Goal: Information Seeking & Learning: Learn about a topic

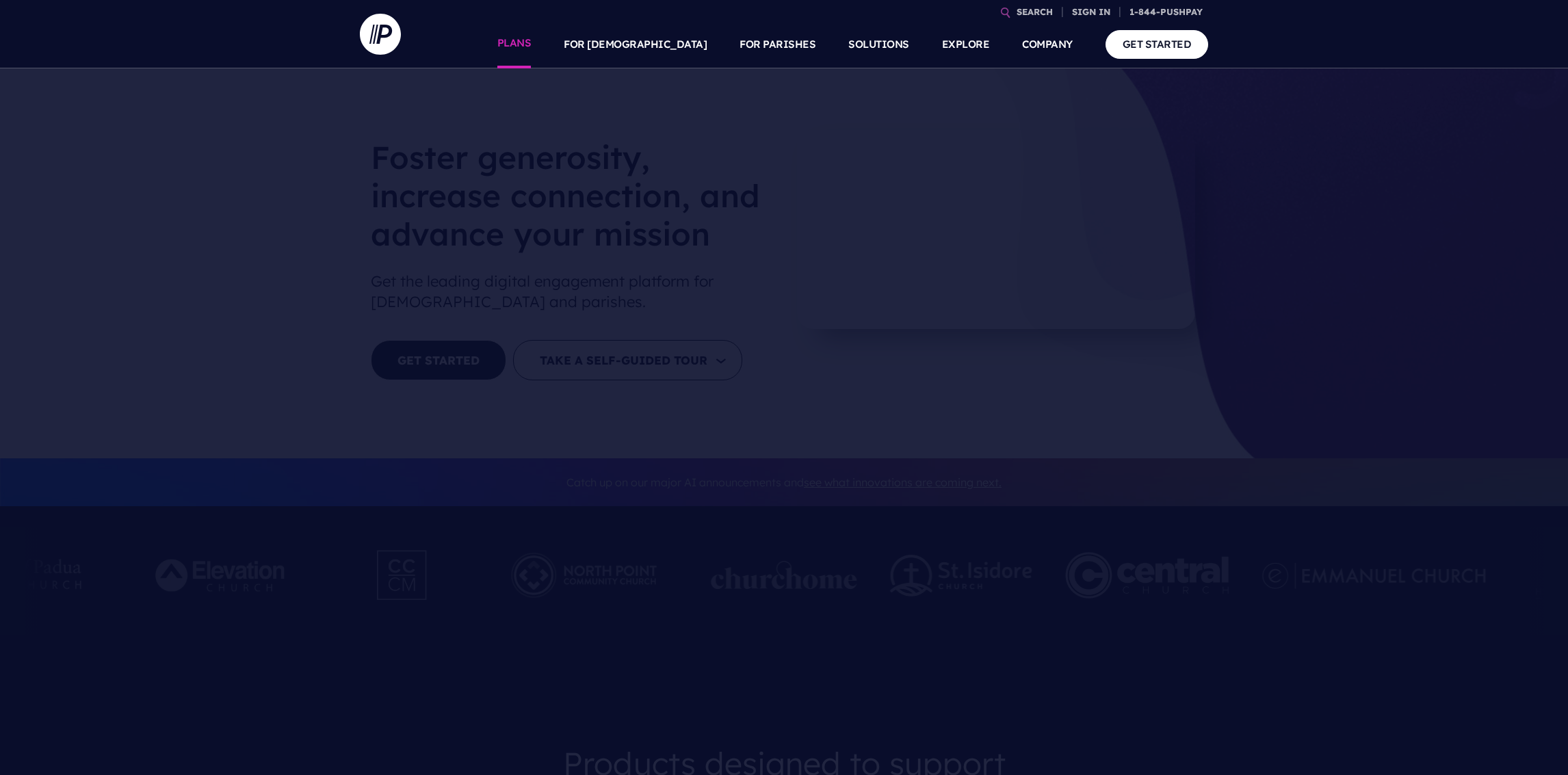
click at [531, 50] on link "PLANS" at bounding box center [514, 45] width 34 height 48
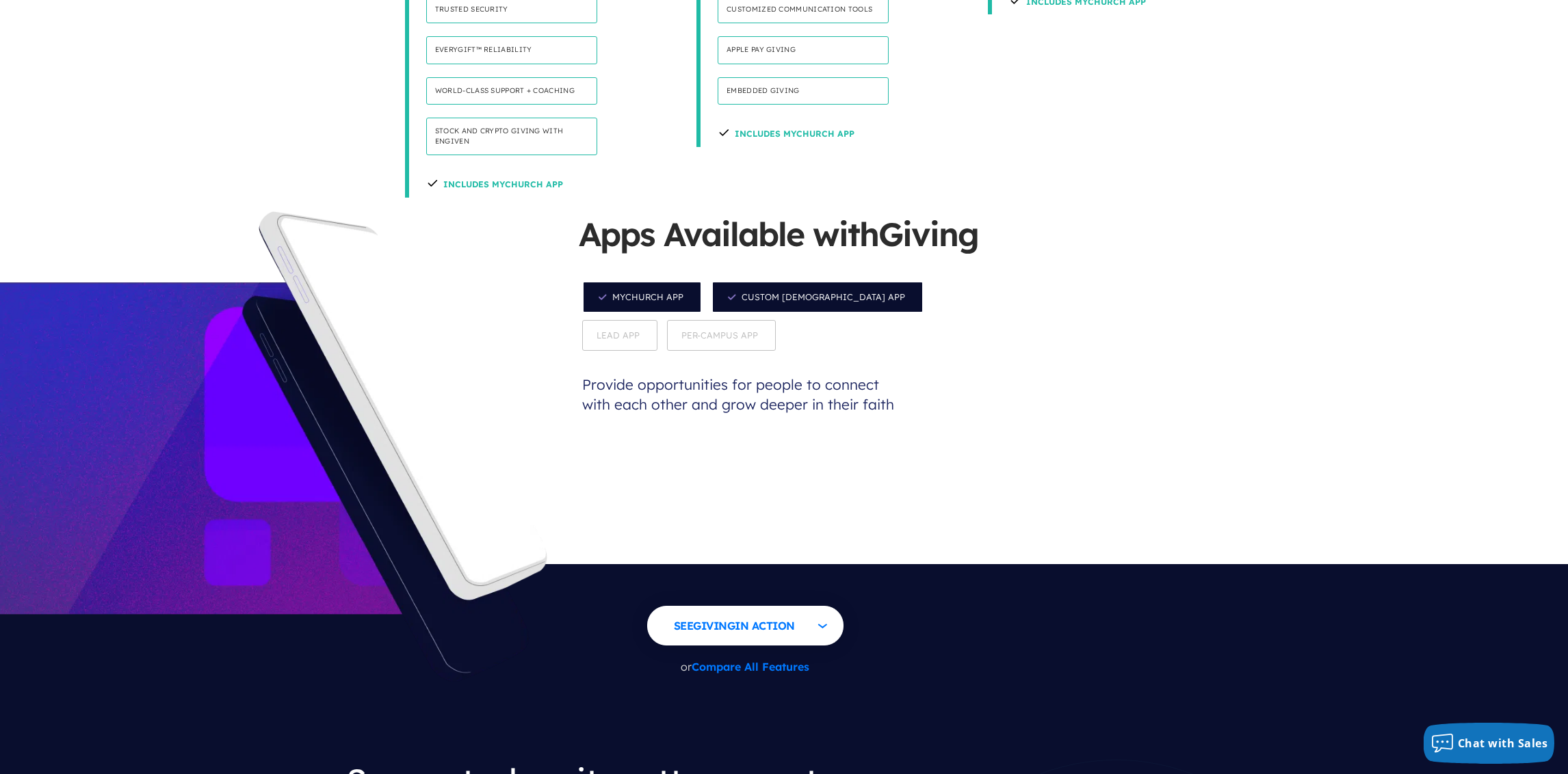
scroll to position [1165, 0]
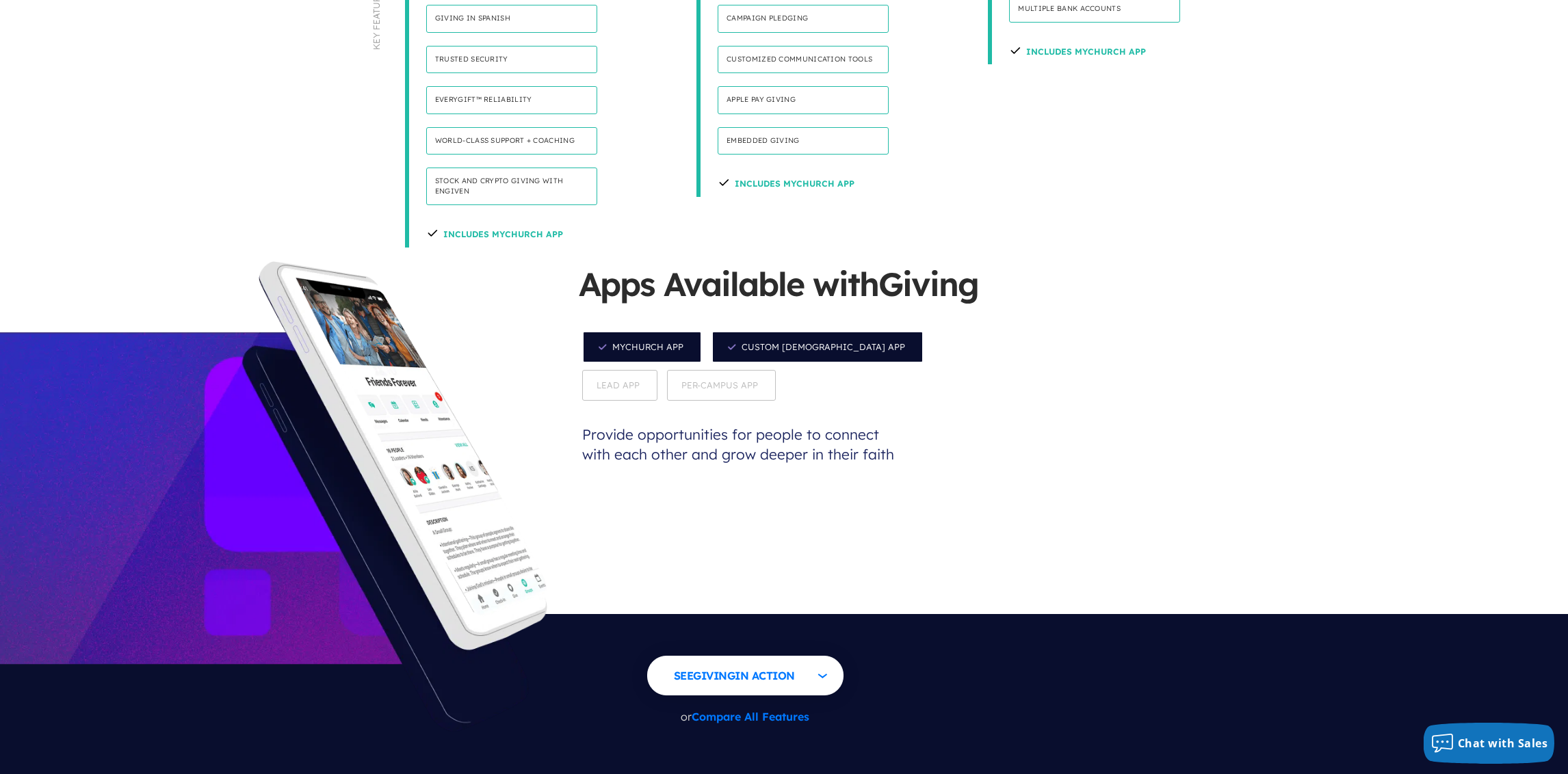
click at [667, 370] on span "Per-Campus App" at bounding box center [722, 385] width 109 height 31
click at [657, 371] on span "Lead App" at bounding box center [619, 386] width 75 height 31
click at [668, 371] on span "Per-Campus App" at bounding box center [722, 386] width 109 height 31
click at [657, 371] on span "Lead App" at bounding box center [619, 386] width 75 height 31
click at [650, 327] on div "MyChurch App Custom Church App Lead App Per-Campus App" at bounding box center [784, 366] width 411 height 78
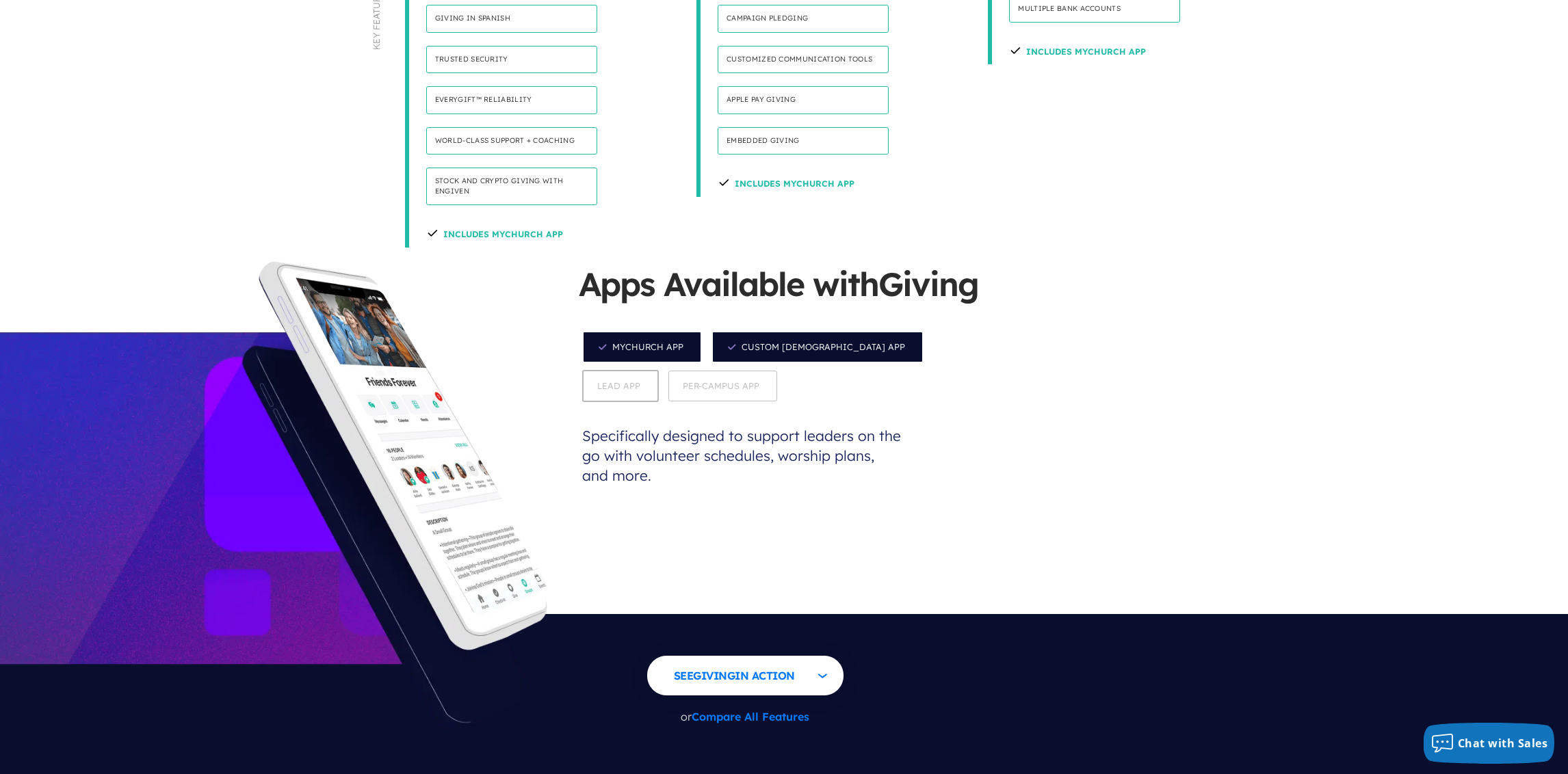
click at [659, 370] on span "Lead App" at bounding box center [620, 386] width 77 height 32
click at [674, 371] on span "Per-Campus App" at bounding box center [722, 386] width 109 height 31
click at [657, 371] on span "Lead App" at bounding box center [619, 386] width 75 height 31
click at [638, 406] on p "Specifically designed to support leaders on the go with volunteer schedules, wo…" at bounding box center [742, 456] width 328 height 101
click at [668, 371] on span "Per-Campus App" at bounding box center [722, 386] width 109 height 31
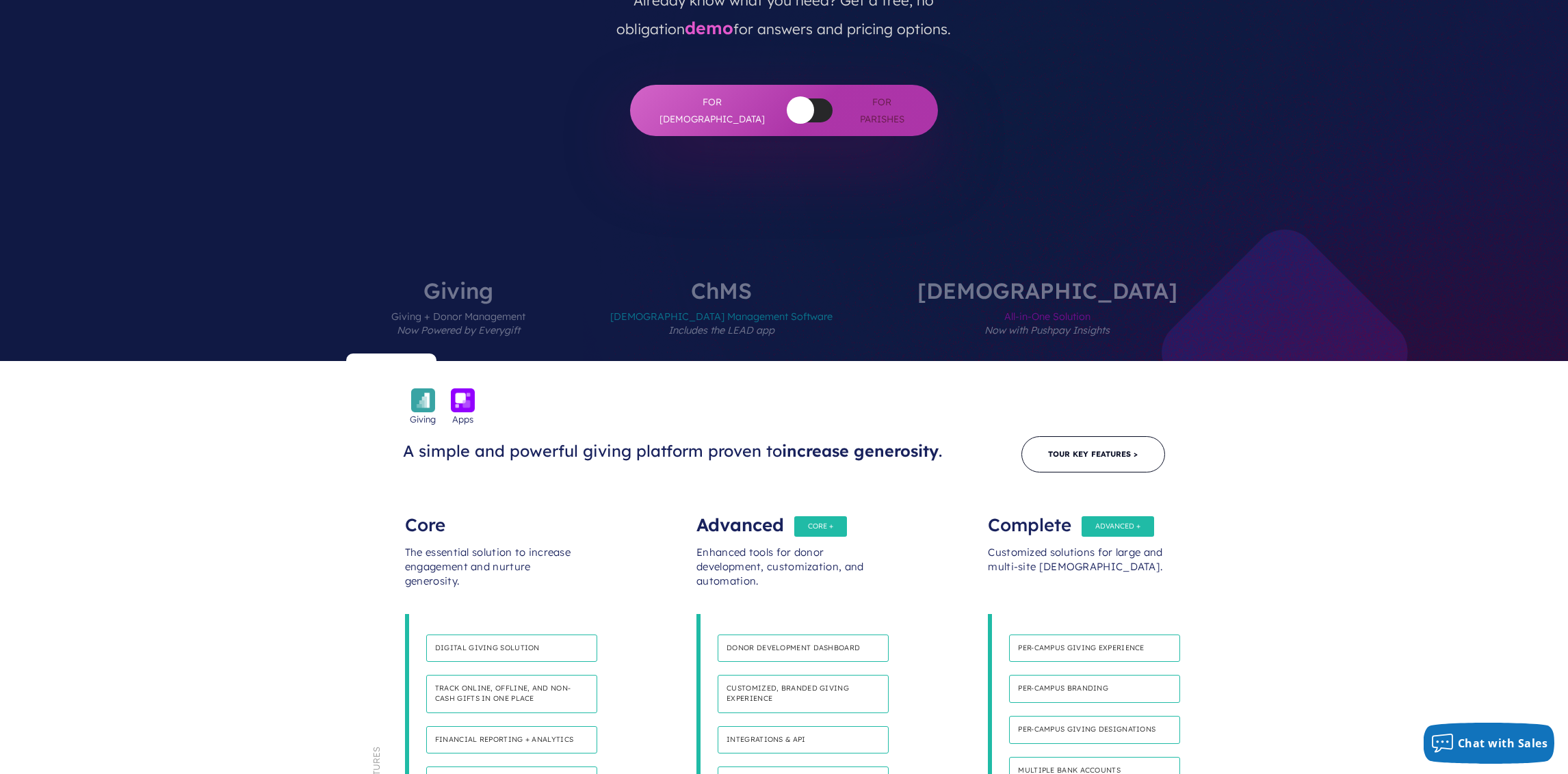
scroll to position [244, 0]
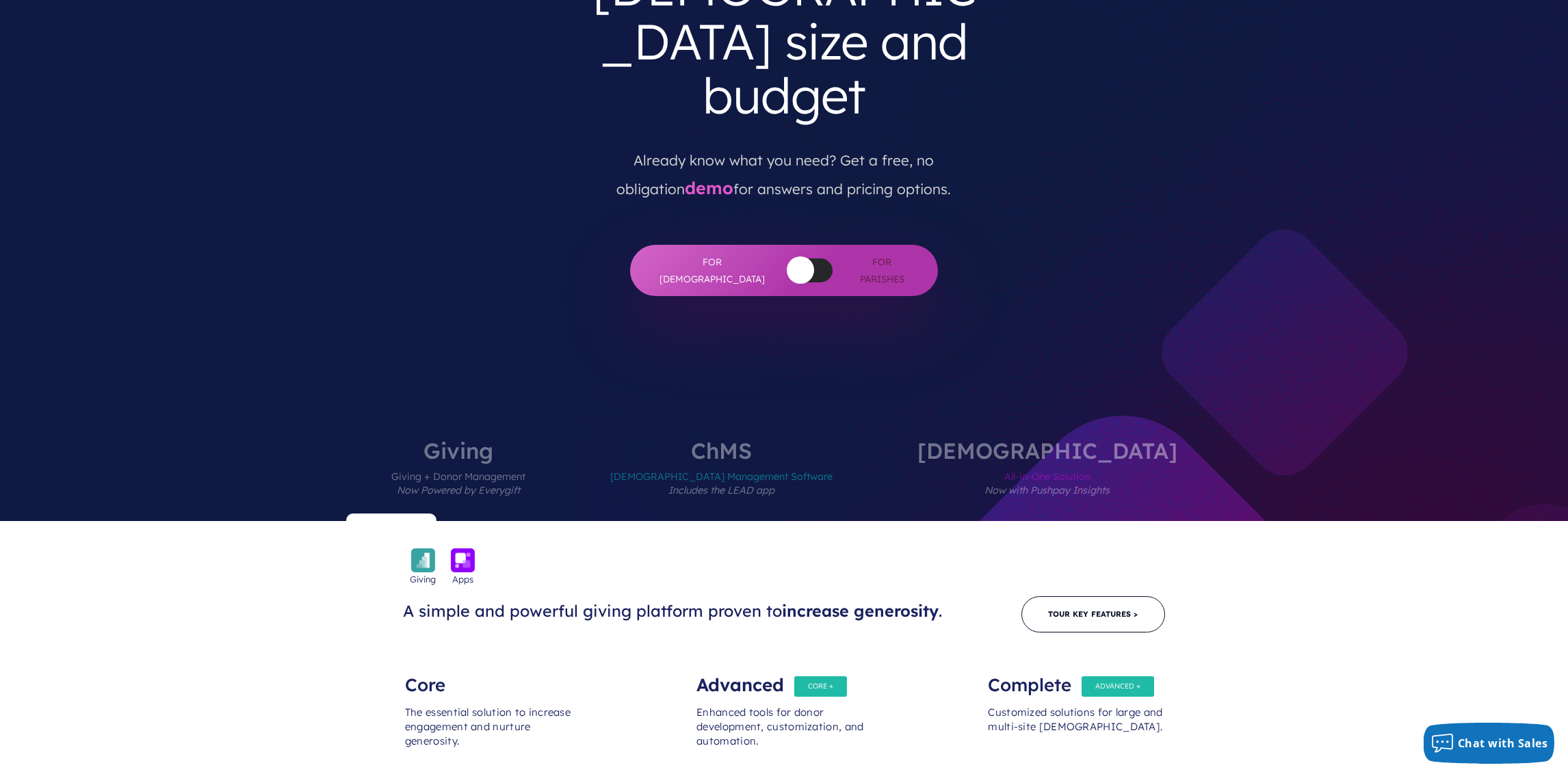
click at [762, 462] on span "Church Management Software Includes the LEAD app" at bounding box center [721, 491] width 222 height 59
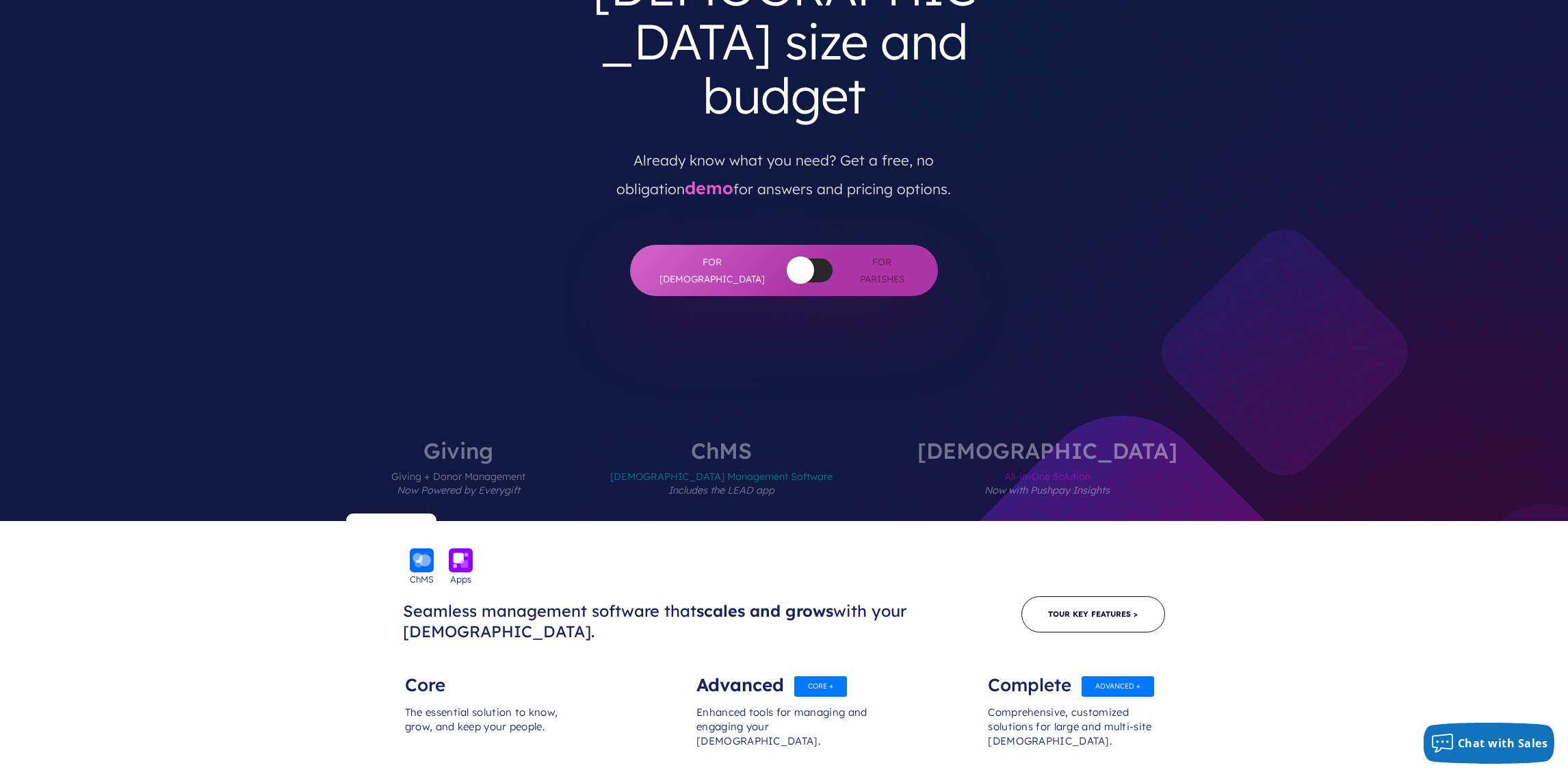
click at [975, 462] on span "All-in-One Solution Now with Pushpay Insights" at bounding box center [1047, 491] width 260 height 59
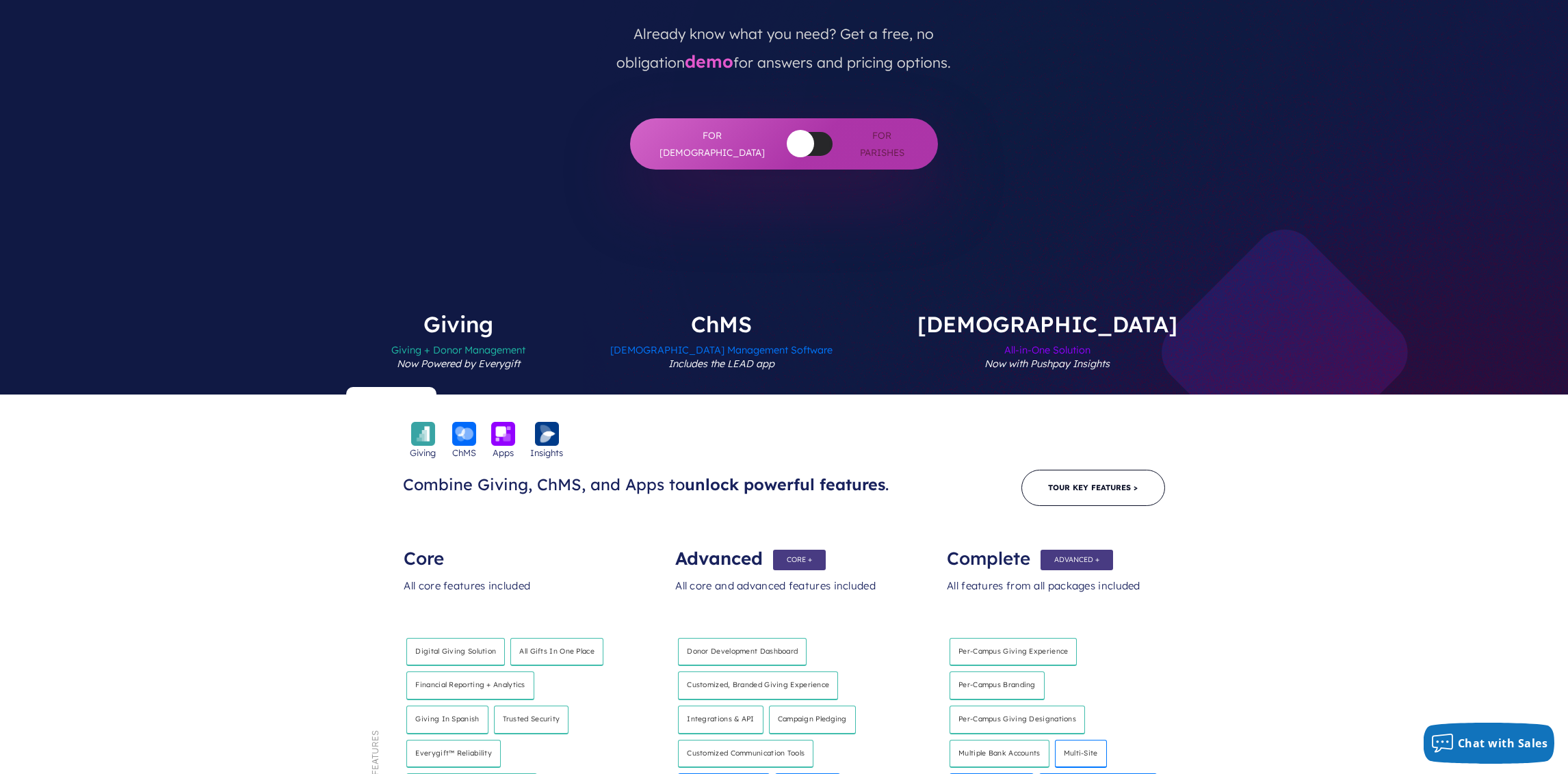
scroll to position [390, 0]
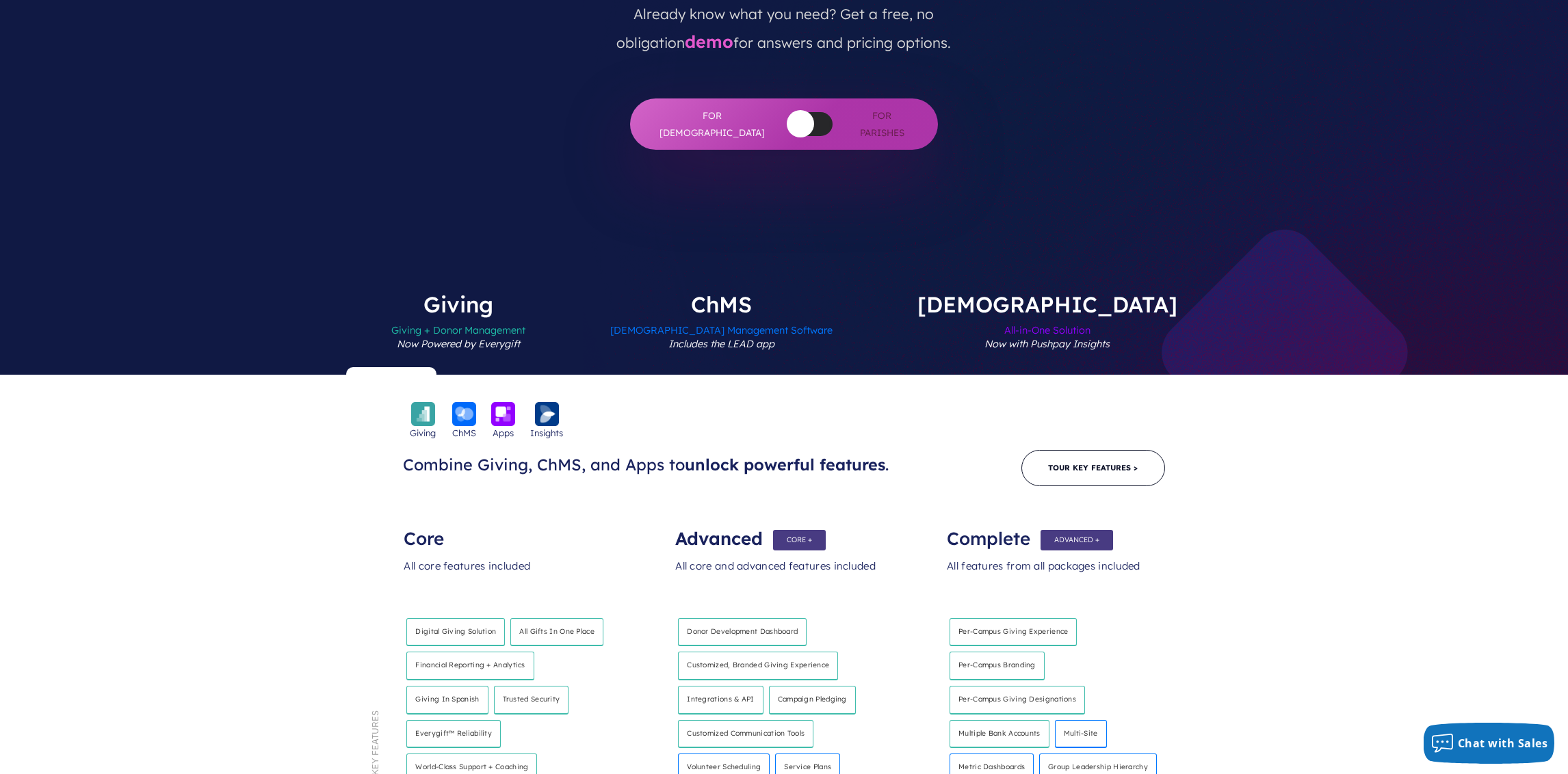
click at [774, 338] on em "Includes the LEAD app" at bounding box center [721, 344] width 106 height 12
